Goal: Information Seeking & Learning: Learn about a topic

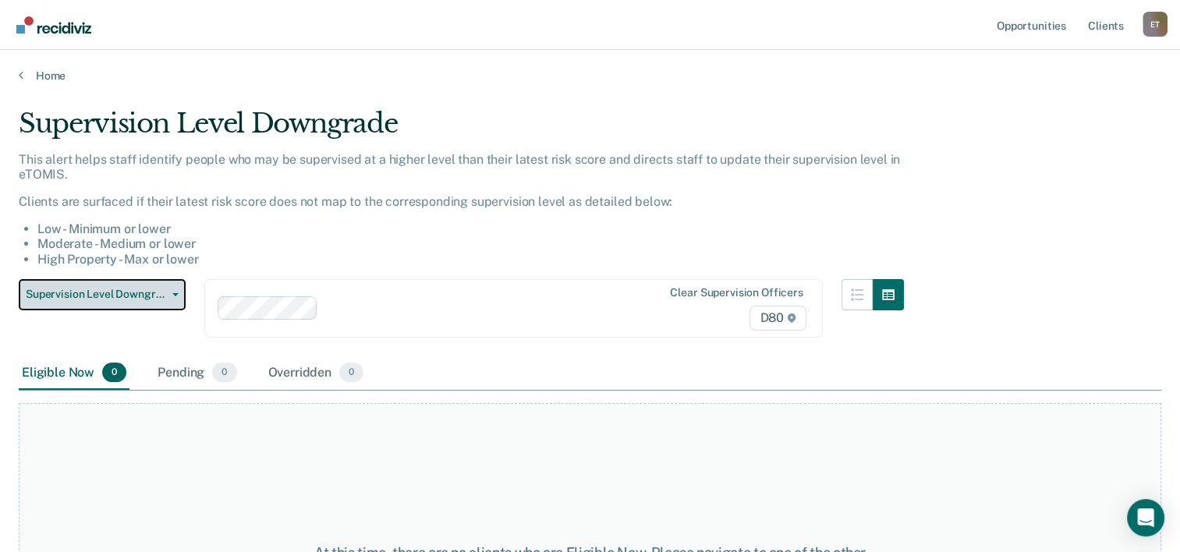
click at [168, 293] on span "button" at bounding box center [172, 294] width 12 height 3
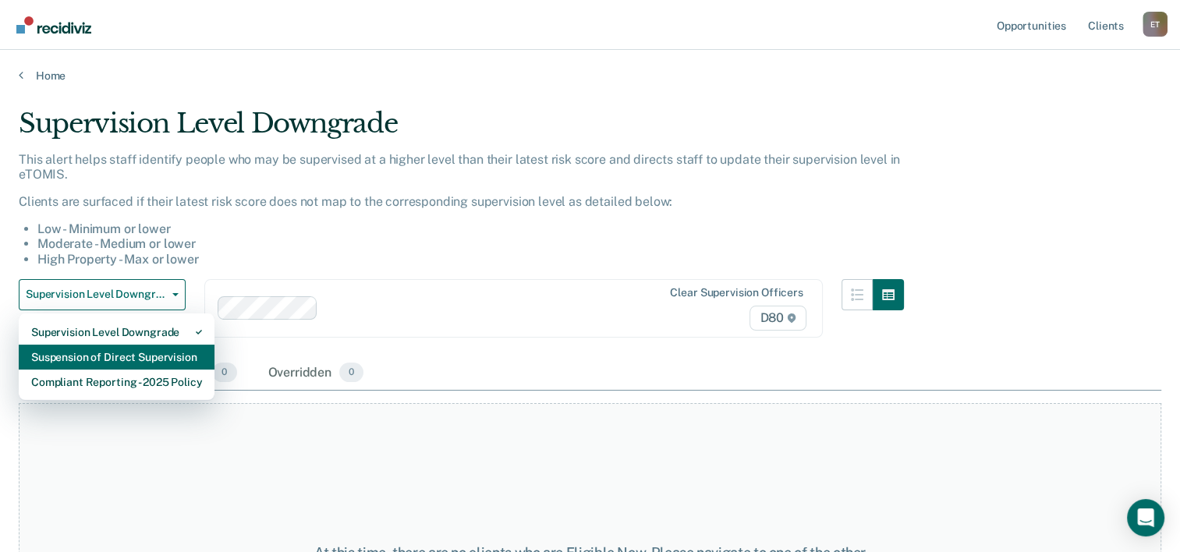
click at [160, 359] on div "Suspension of Direct Supervision" at bounding box center [116, 357] width 171 height 25
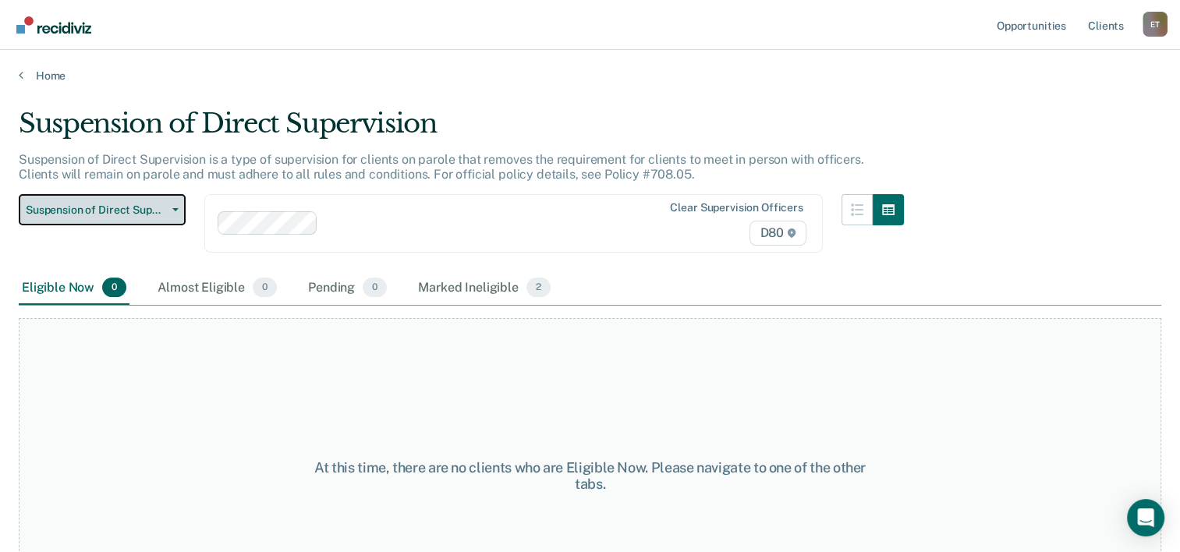
click at [172, 209] on icon "button" at bounding box center [175, 209] width 6 height 3
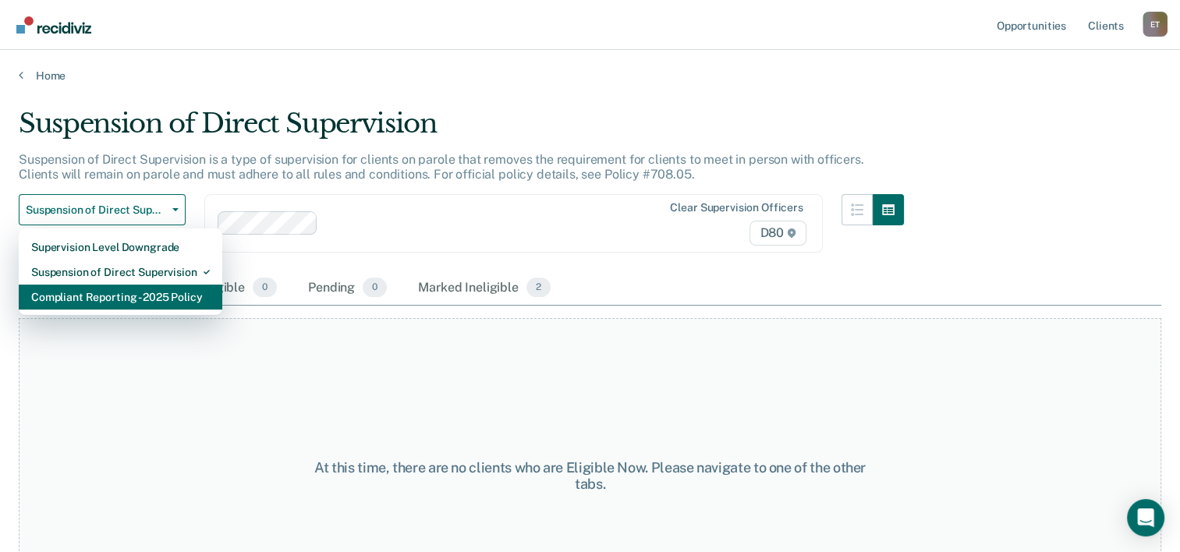
click at [131, 294] on div "Compliant Reporting - 2025 Policy" at bounding box center [120, 297] width 179 height 25
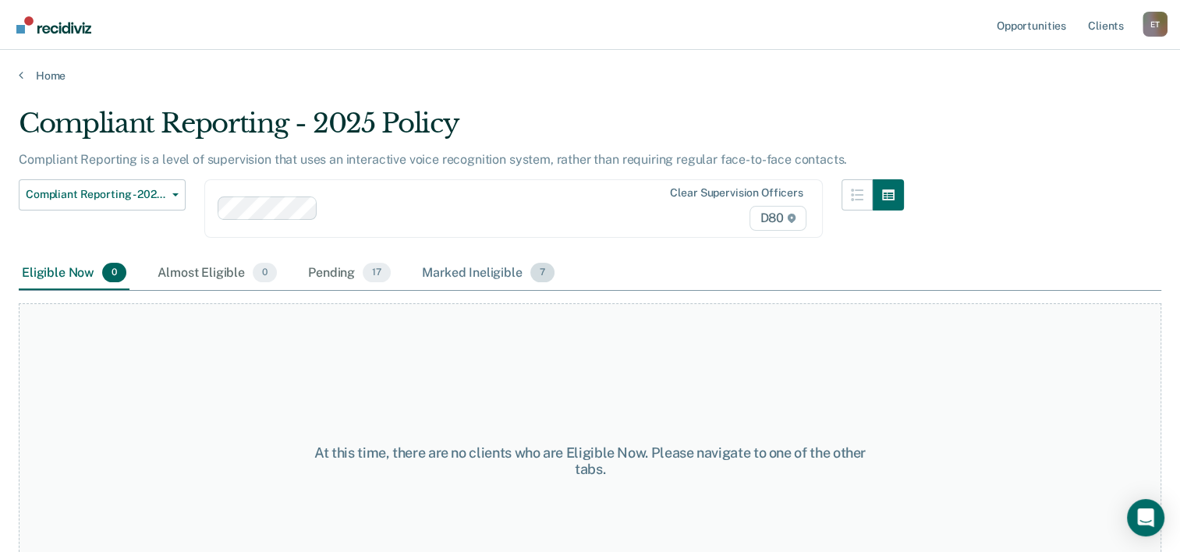
click at [537, 283] on div "Marked Ineligible 7" at bounding box center [488, 274] width 139 height 34
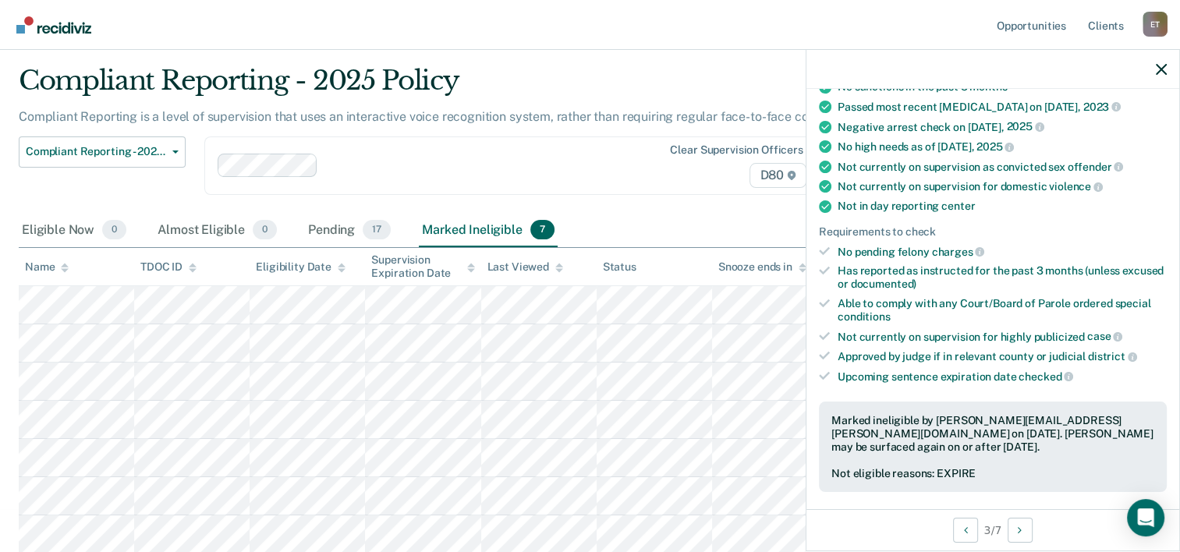
scroll to position [222, 0]
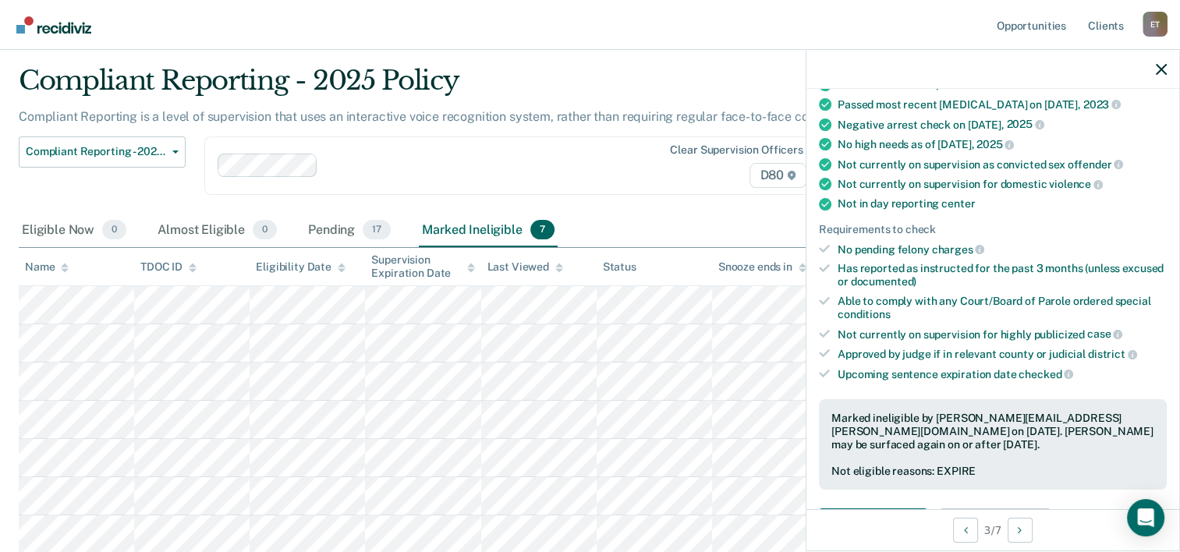
click at [645, 59] on main "Compliant Reporting - 2025 Policy Compliant Reporting is a level of supervision…" at bounding box center [590, 272] width 1180 height 465
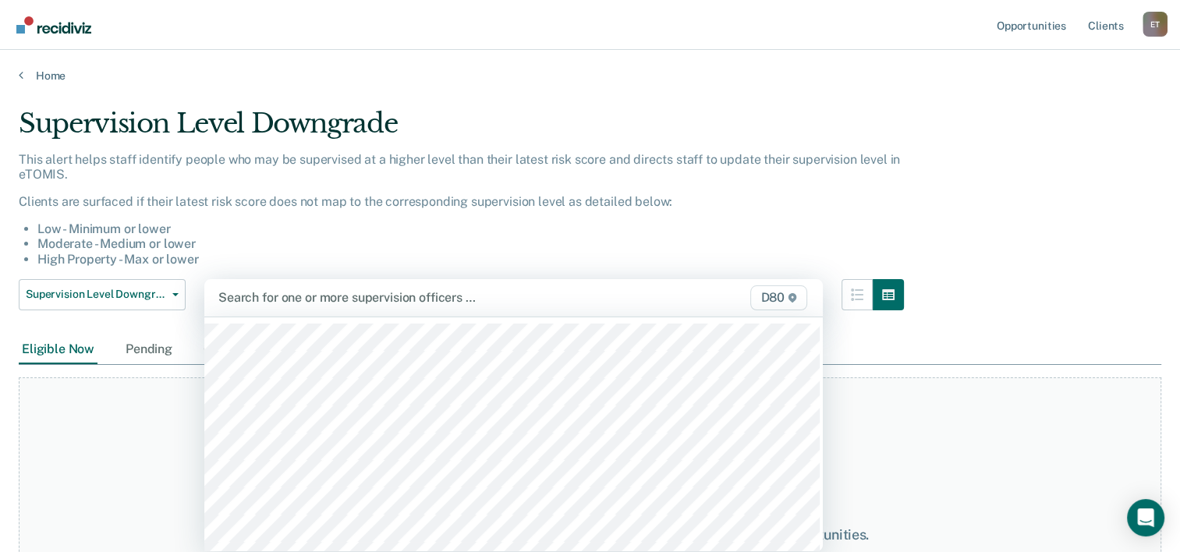
click at [302, 310] on div "Search for one or more supervision officers … D80" at bounding box center [513, 297] width 619 height 37
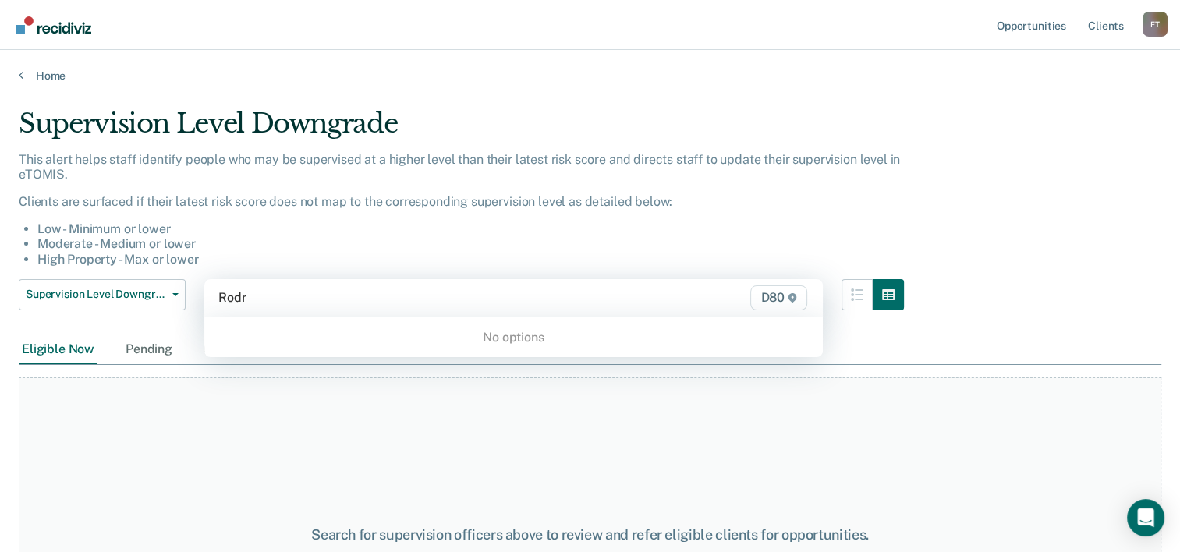
type input "Rod"
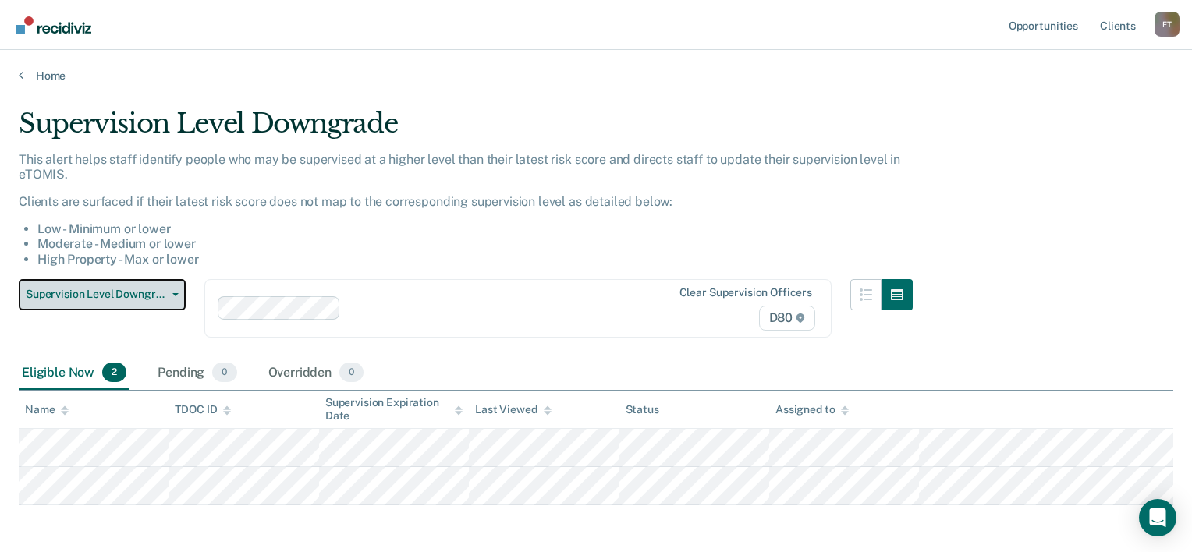
click at [172, 293] on span "button" at bounding box center [172, 294] width 12 height 3
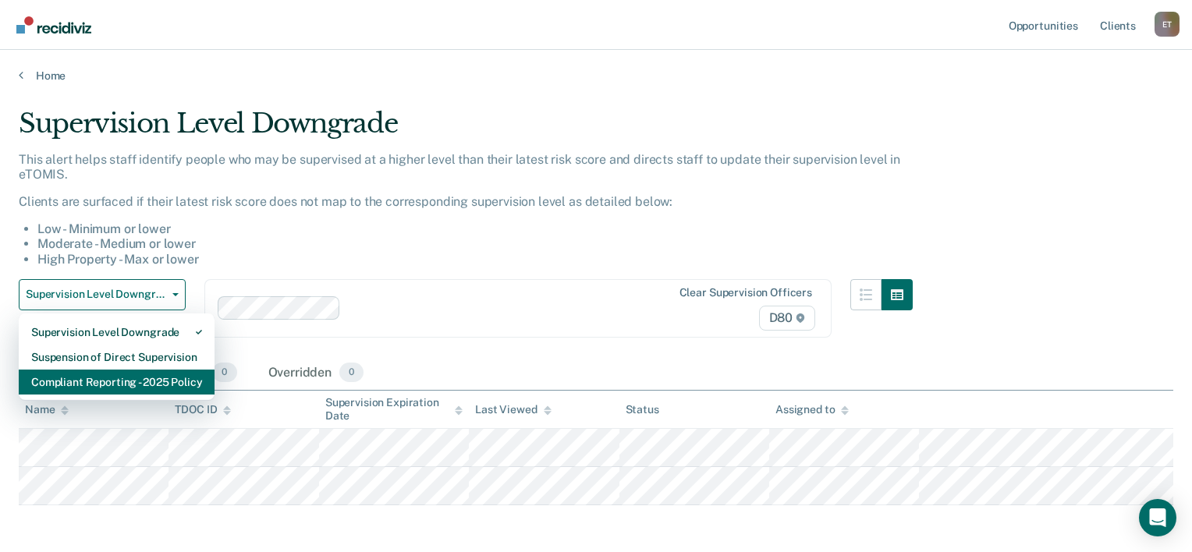
click at [150, 379] on div "Compliant Reporting - 2025 Policy" at bounding box center [116, 382] width 171 height 25
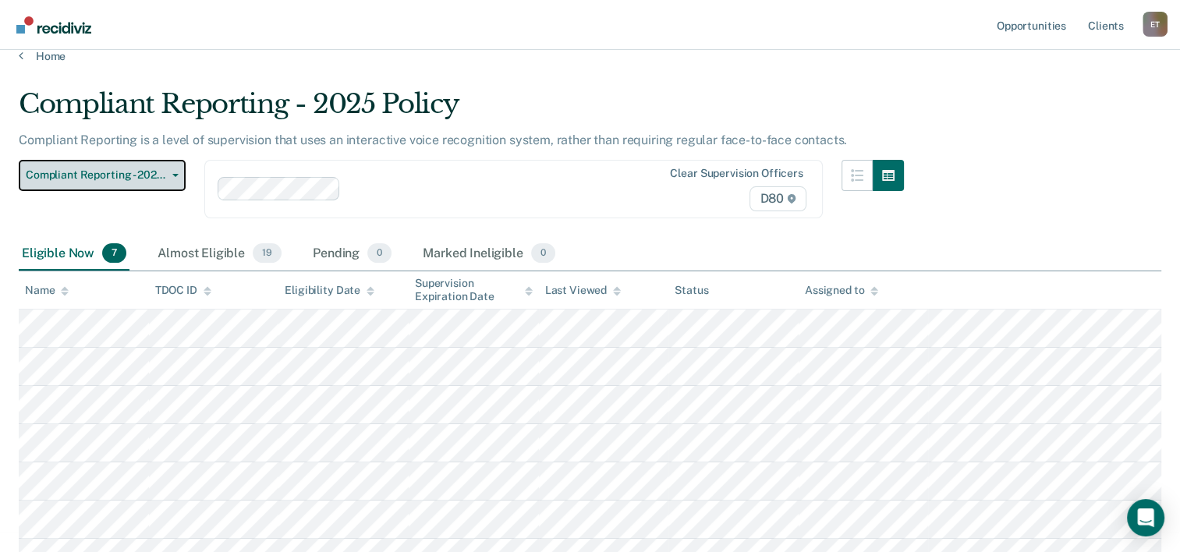
scroll to position [43, 0]
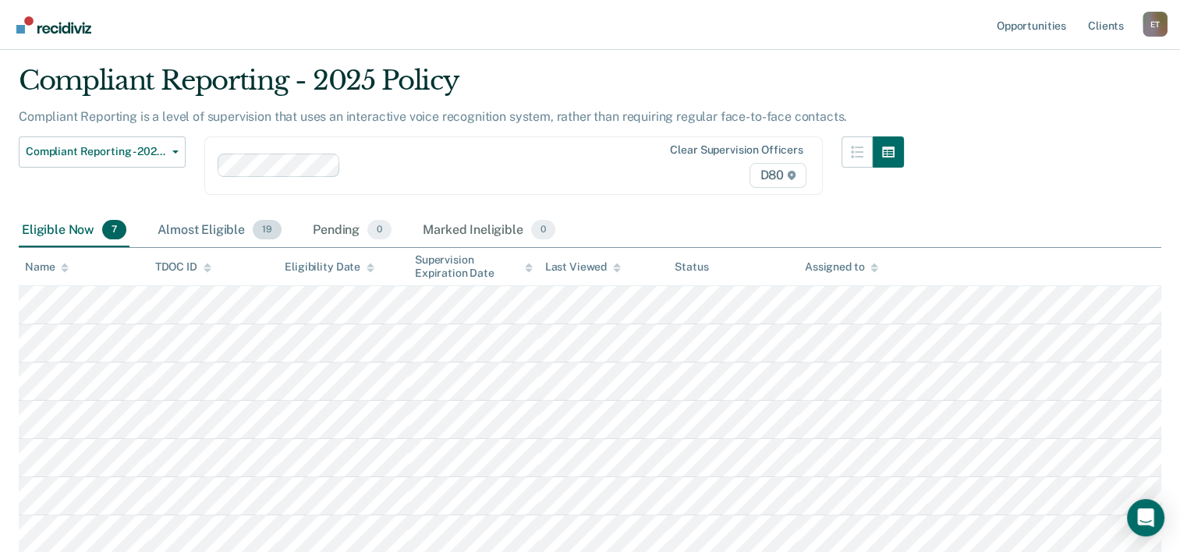
click at [204, 226] on div "Almost Eligible 19" at bounding box center [219, 231] width 130 height 34
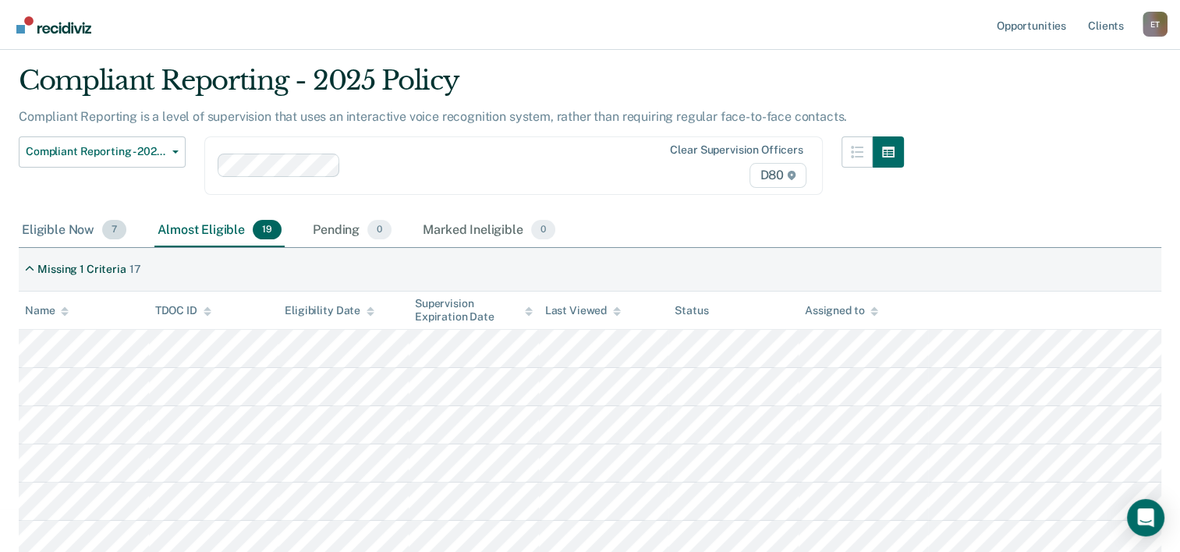
click at [21, 226] on div "Eligible Now 7" at bounding box center [74, 231] width 111 height 34
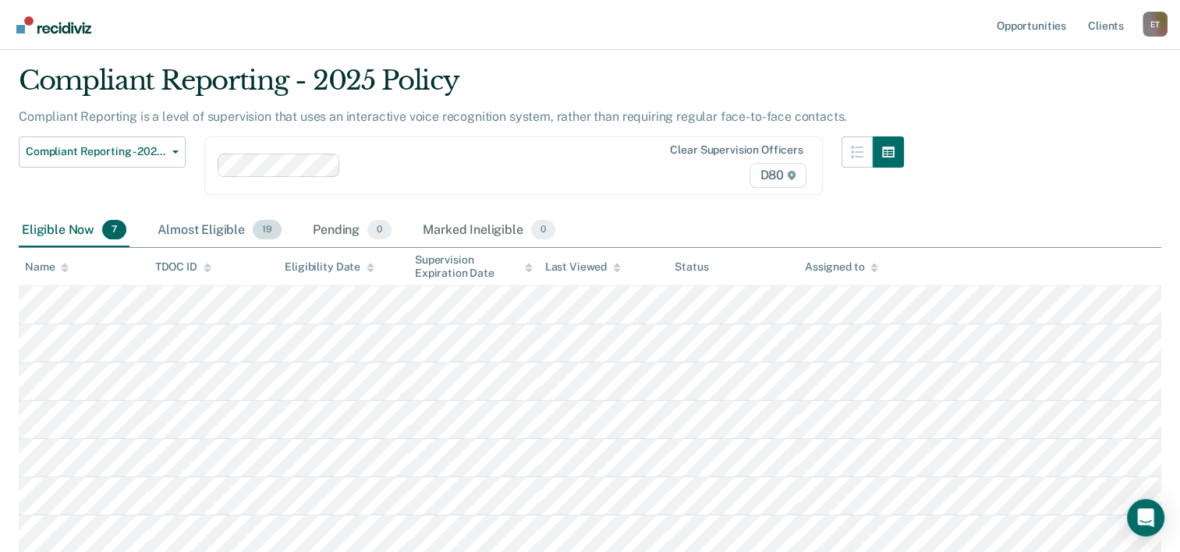
click at [225, 239] on div "Almost Eligible 19" at bounding box center [219, 231] width 130 height 34
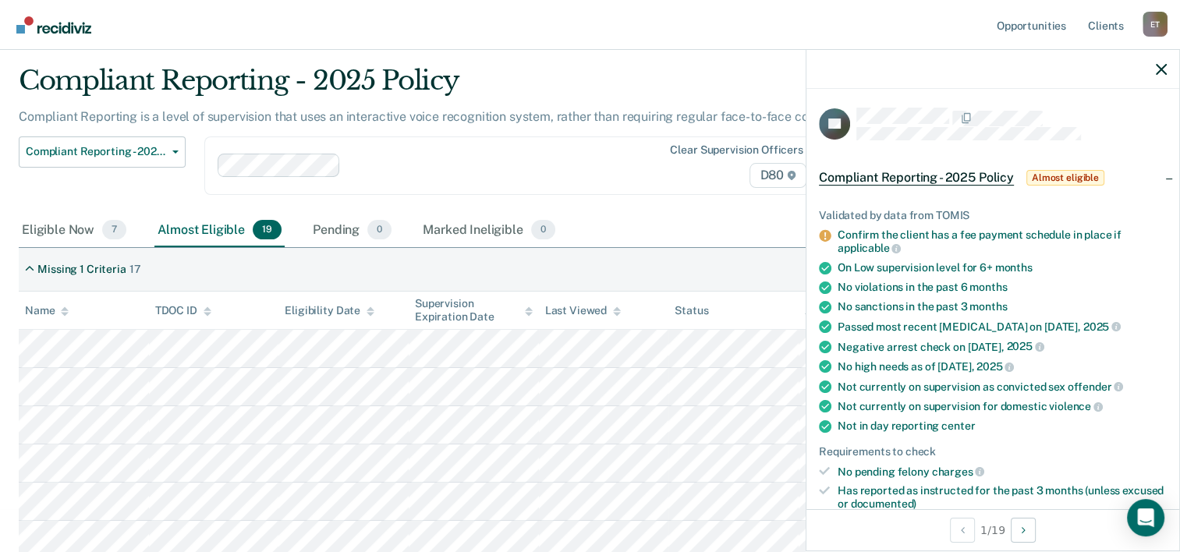
click at [676, 214] on div "Eligible Now 7 Almost Eligible 19 Pending 0 Marked Ineligible 0" at bounding box center [590, 231] width 1143 height 35
click at [1161, 73] on icon "button" at bounding box center [1161, 69] width 11 height 11
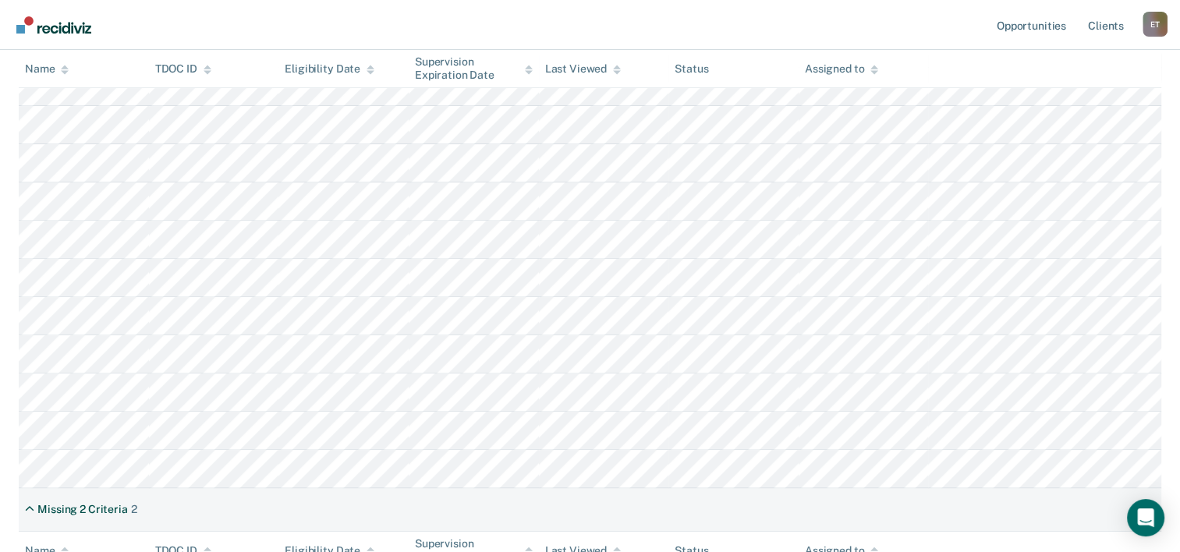
scroll to position [627, 0]
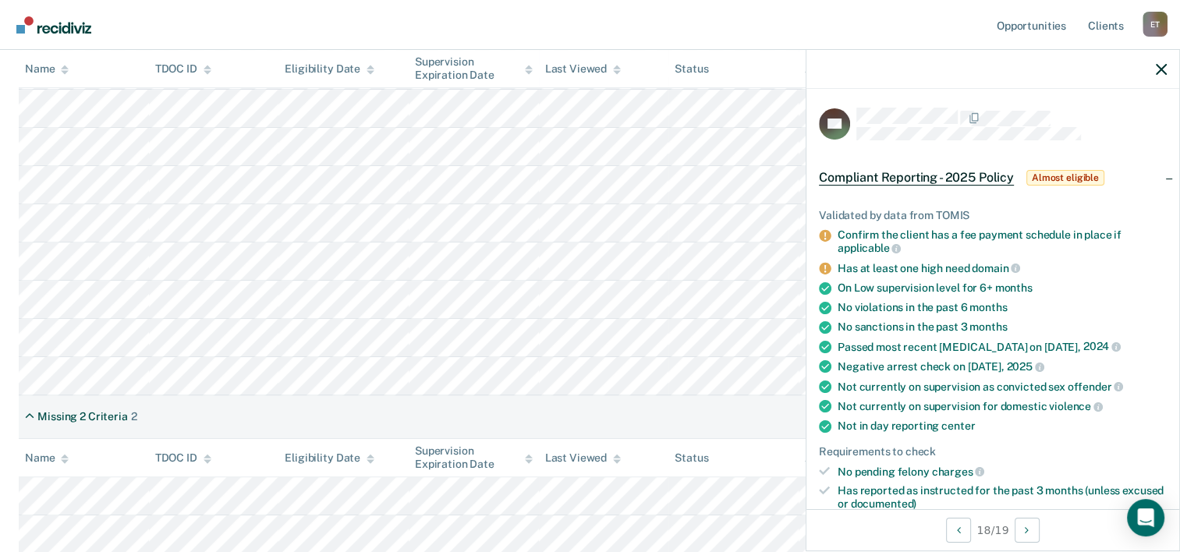
click at [646, 404] on div "Missing 2 Criteria 2" at bounding box center [590, 417] width 1143 height 44
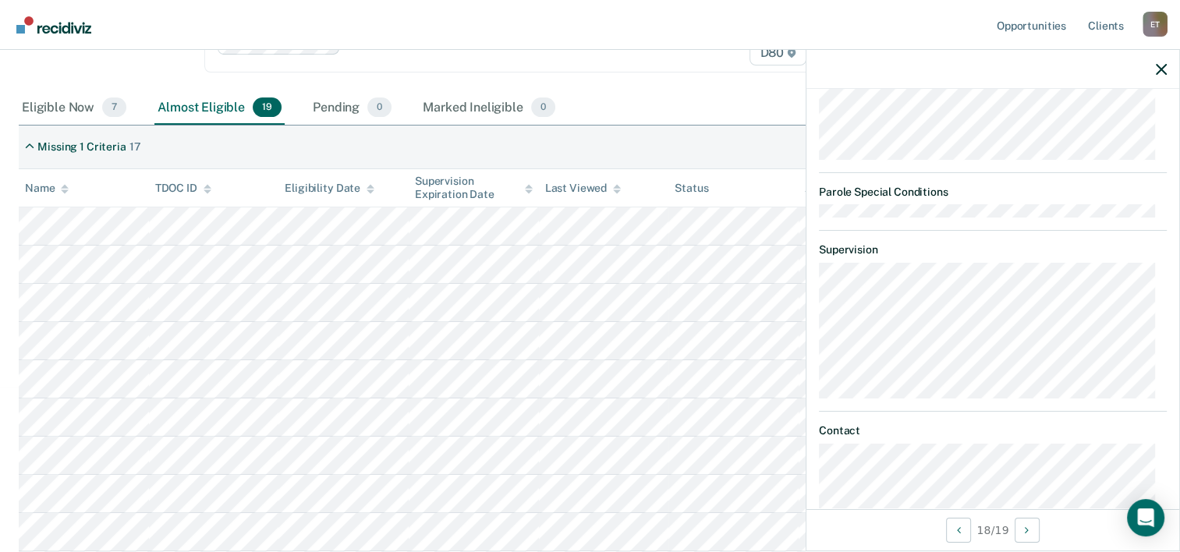
scroll to position [854, 0]
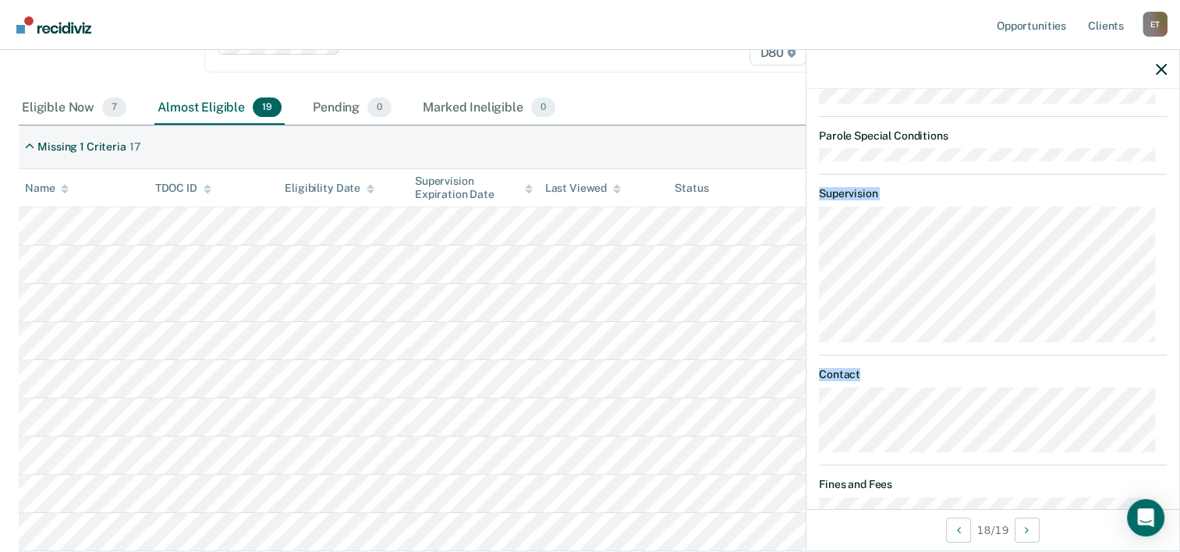
drag, startPoint x: 1165, startPoint y: 346, endPoint x: 1174, endPoint y: 412, distance: 66.1
click at [1174, 412] on div "EB Compliant Reporting - 2025 Policy Almost eligible Validated by data from TOM…" at bounding box center [993, 299] width 373 height 420
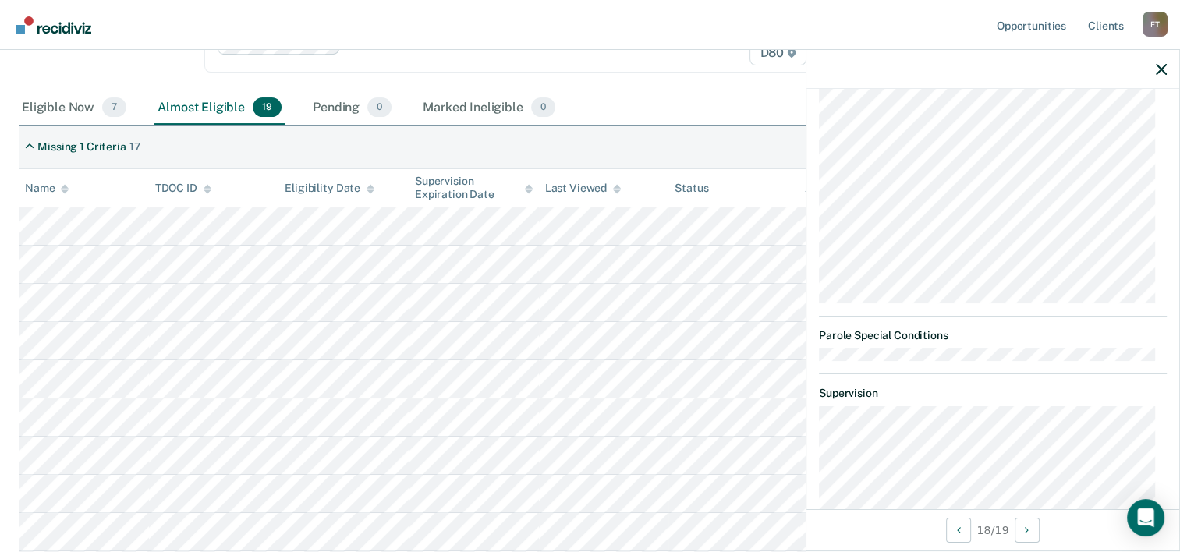
scroll to position [0, 0]
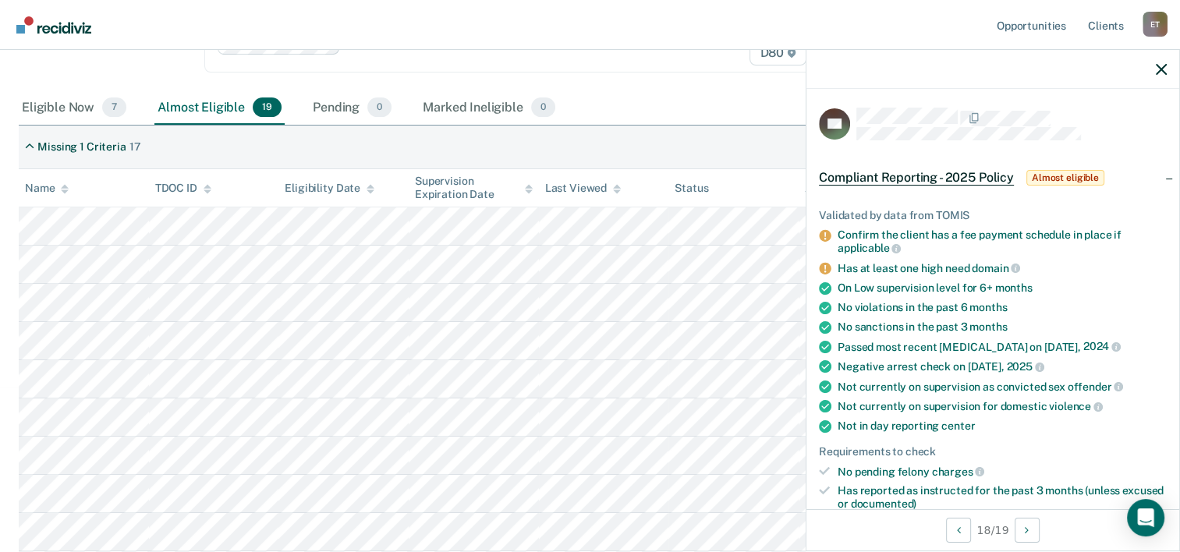
click at [1167, 73] on div at bounding box center [993, 69] width 373 height 39
click at [1163, 72] on icon "button" at bounding box center [1161, 69] width 11 height 11
